Goal: Book appointment/travel/reservation

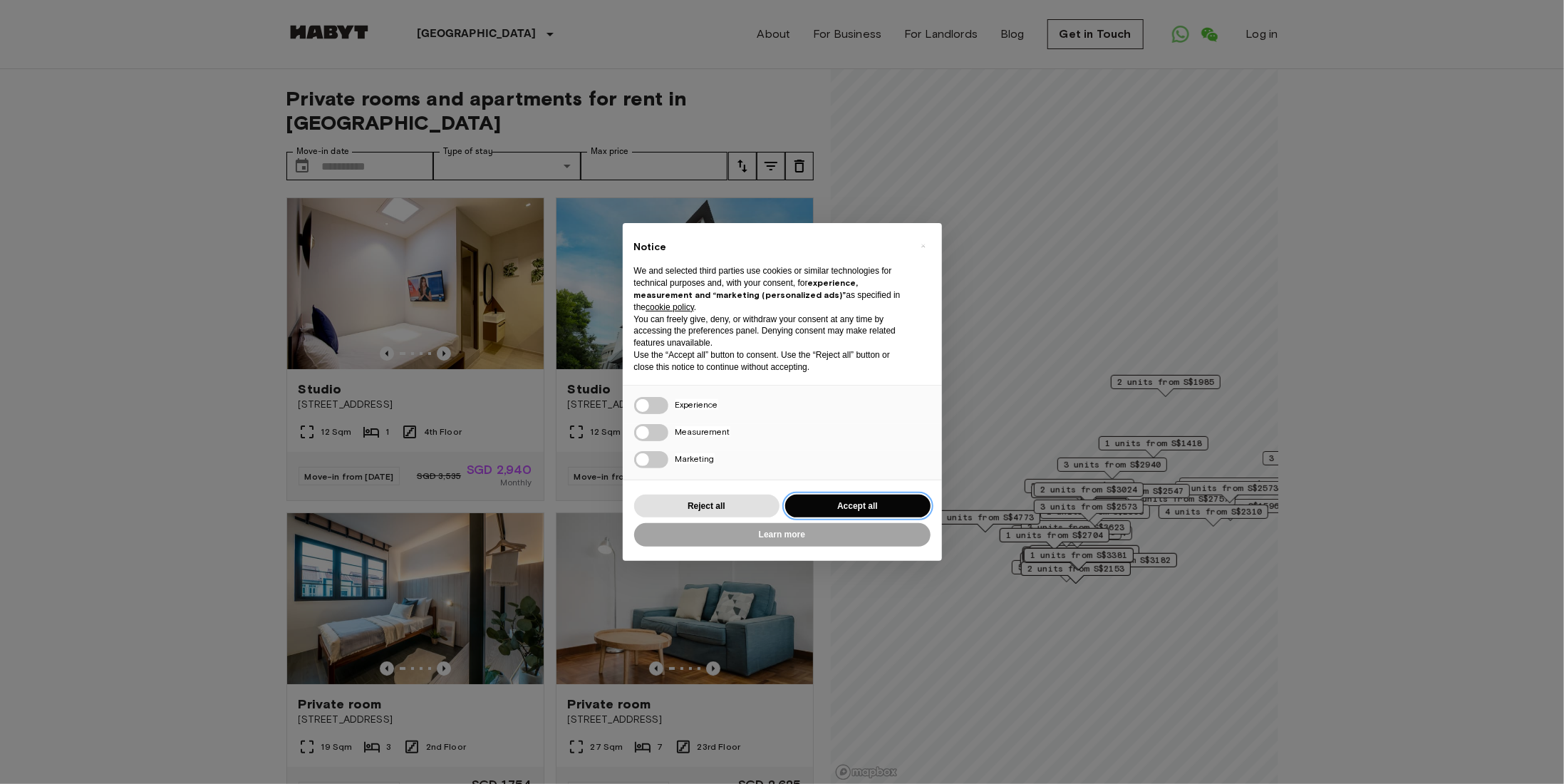
click at [900, 506] on button "Accept all" at bounding box center [858, 506] width 145 height 24
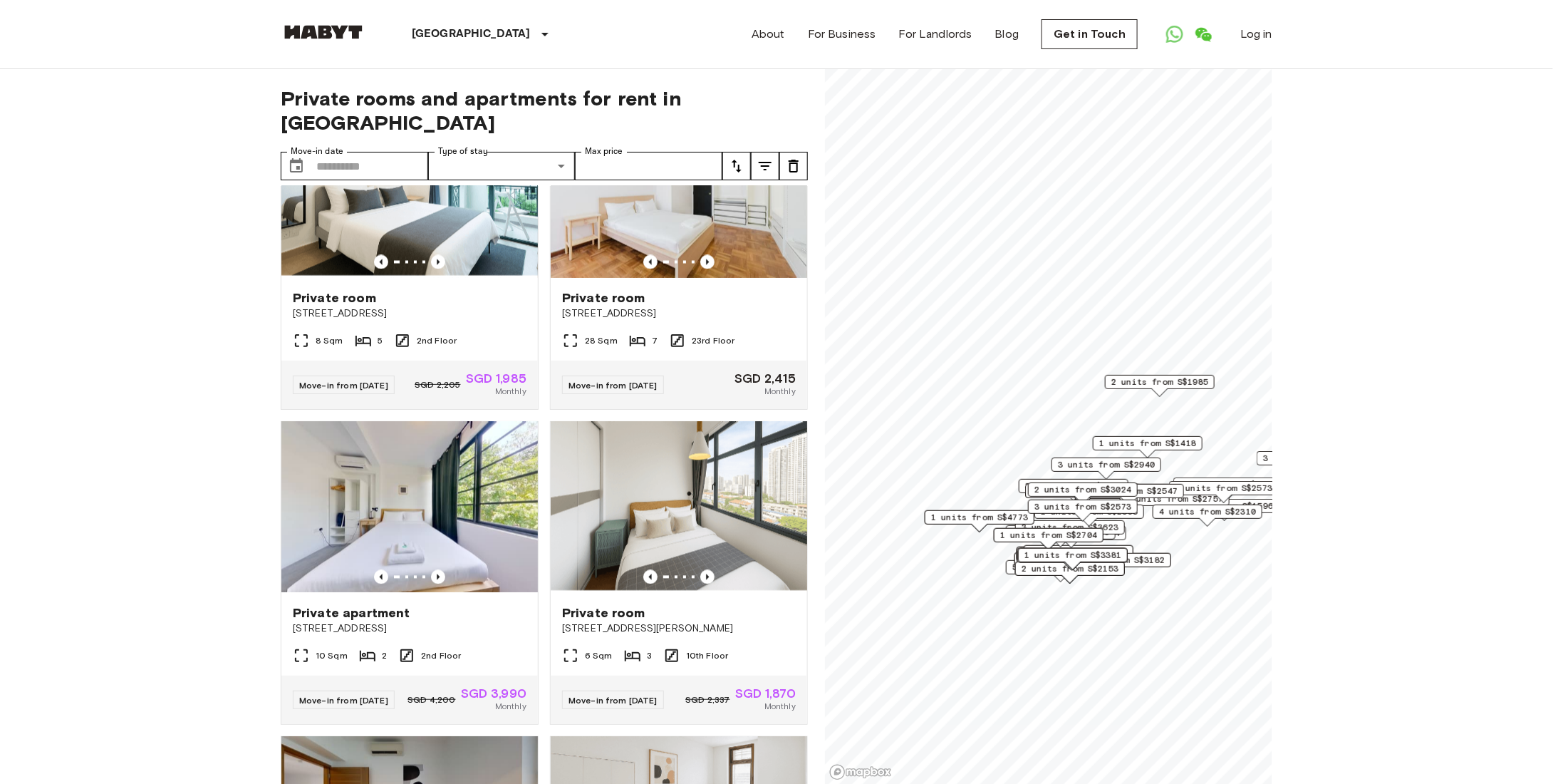
scroll to position [1425, 0]
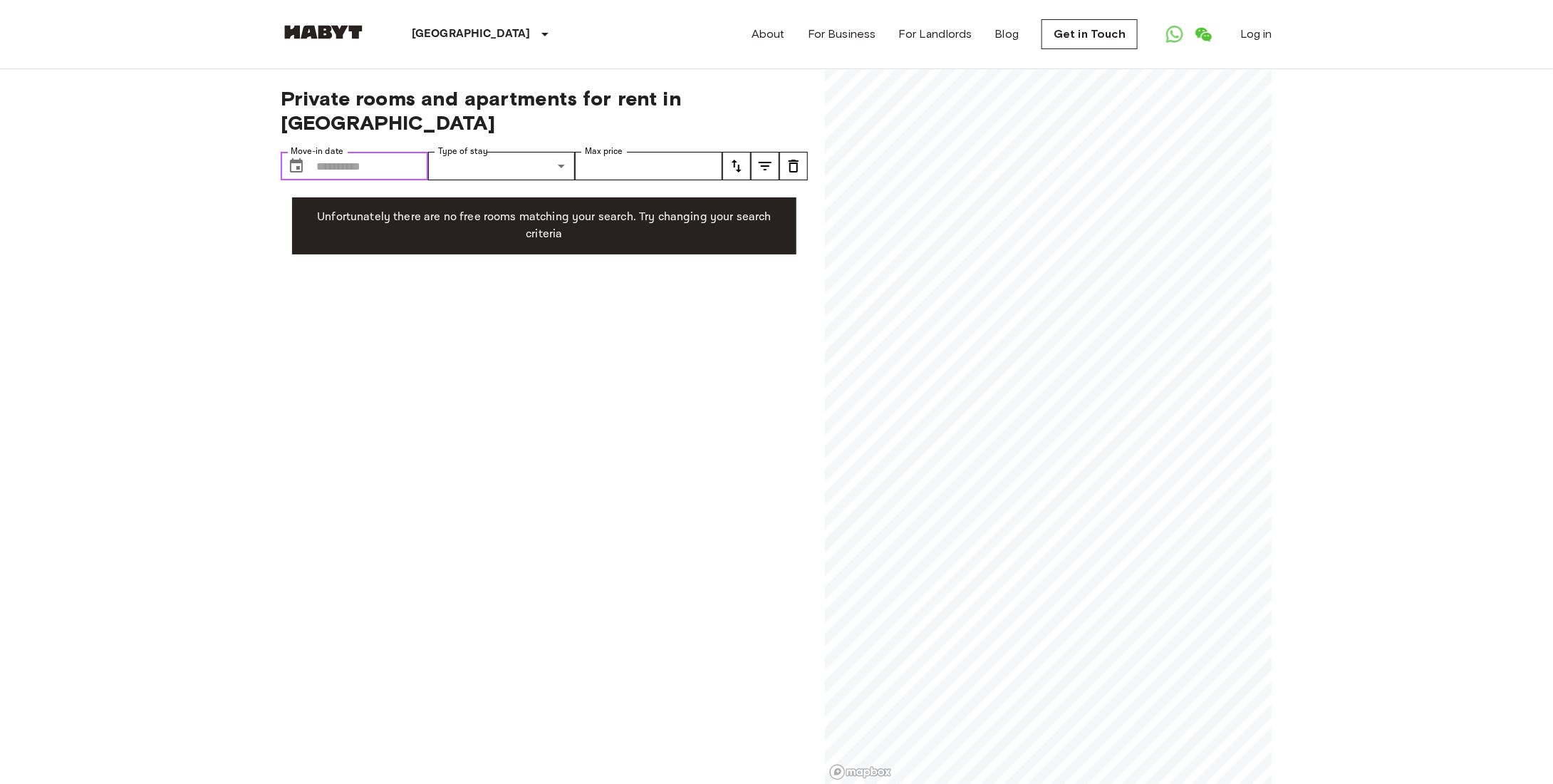
click at [365, 152] on input "Move-in date" at bounding box center [373, 166] width 112 height 28
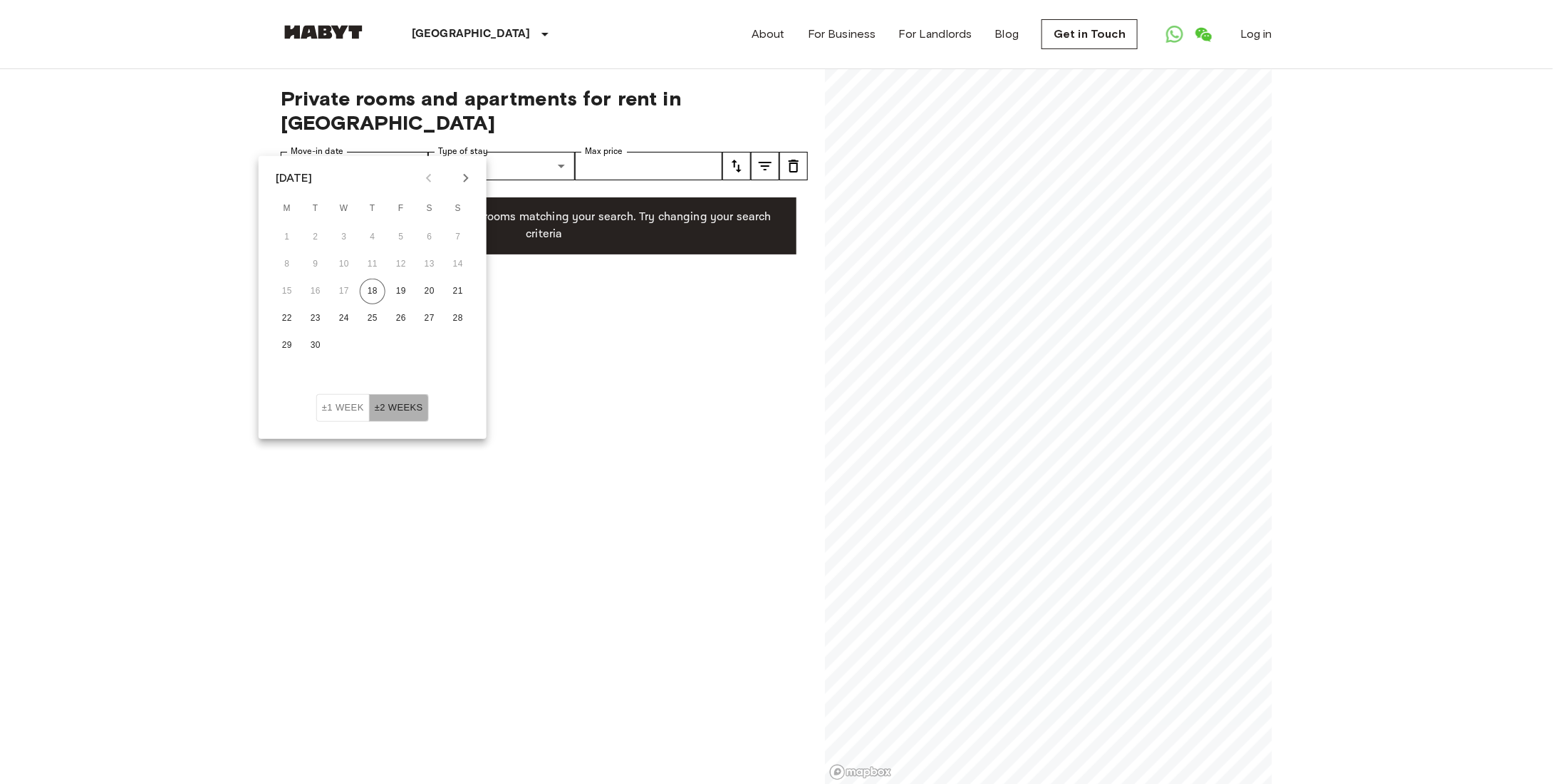
click at [396, 396] on button "±2 weeks" at bounding box center [398, 407] width 59 height 27
click at [402, 407] on button "±2 weeks" at bounding box center [398, 407] width 59 height 27
click at [334, 412] on button "±1 week" at bounding box center [343, 407] width 53 height 27
click at [416, 414] on button "±2 weeks" at bounding box center [398, 407] width 59 height 27
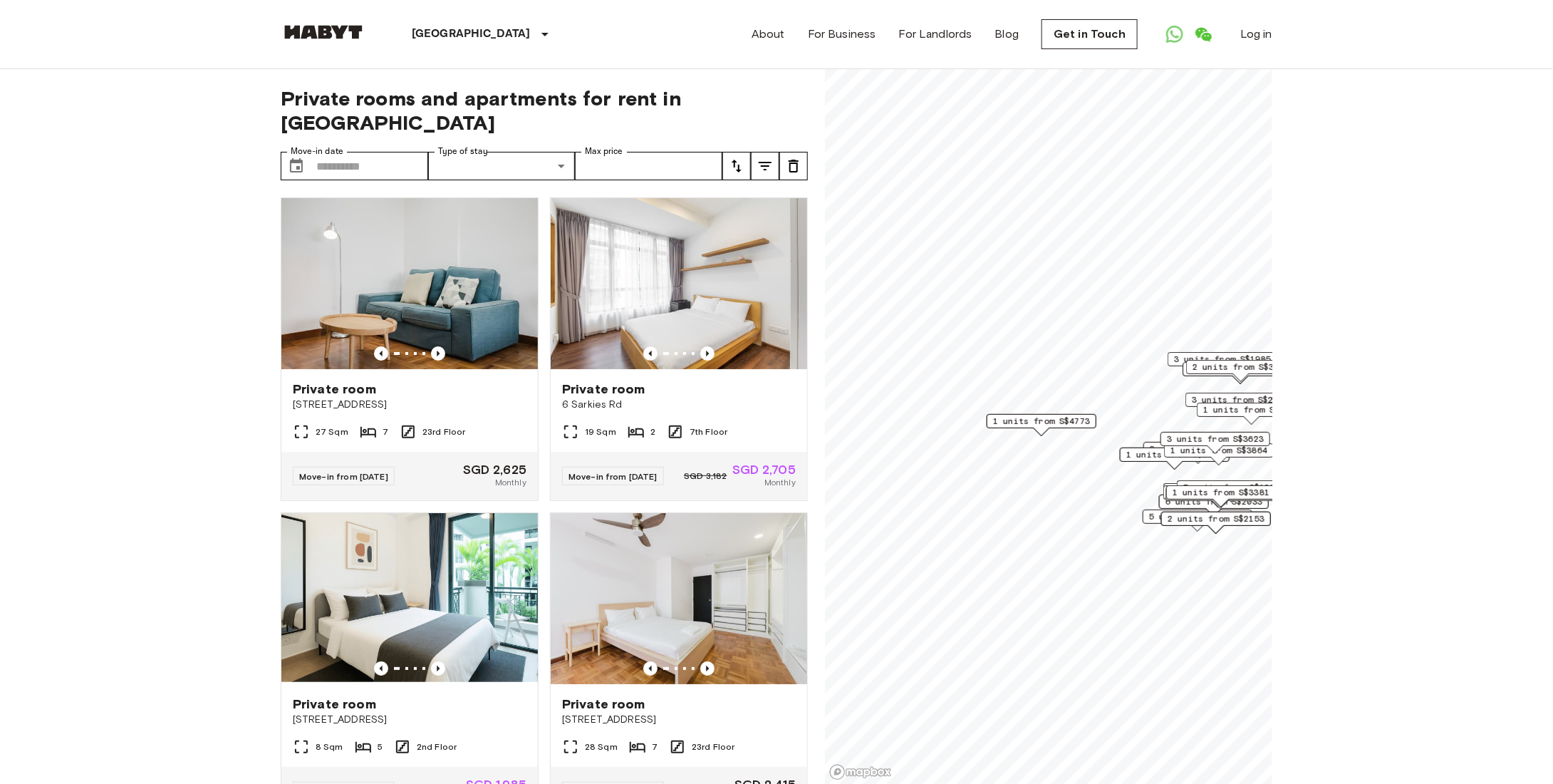
click at [1031, 419] on span "1 units from S$4773" at bounding box center [1041, 421] width 97 height 12
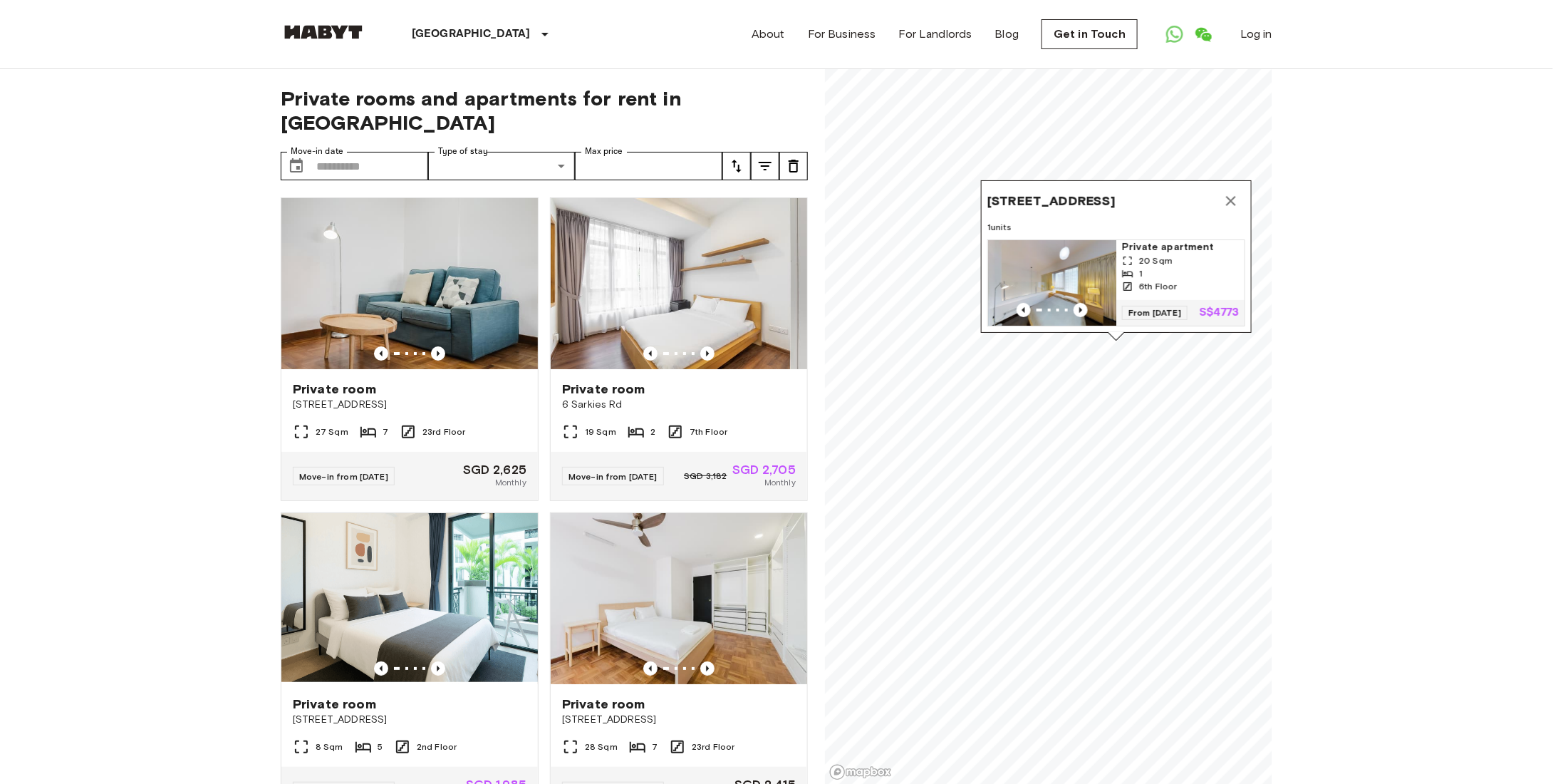
click at [1060, 241] on img "Map marker" at bounding box center [1052, 283] width 129 height 85
